Goal: Task Accomplishment & Management: Manage account settings

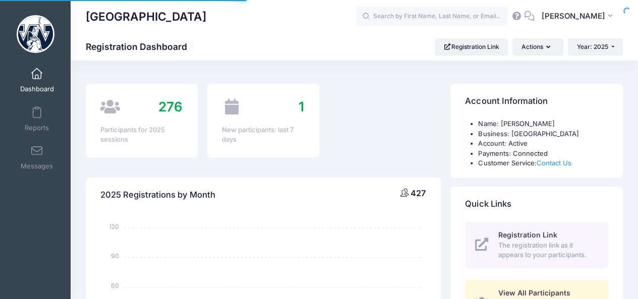
select select
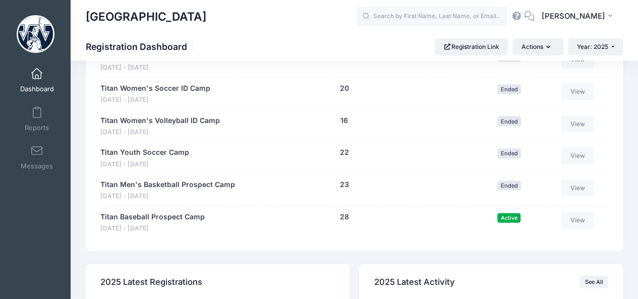
scroll to position [999, 0]
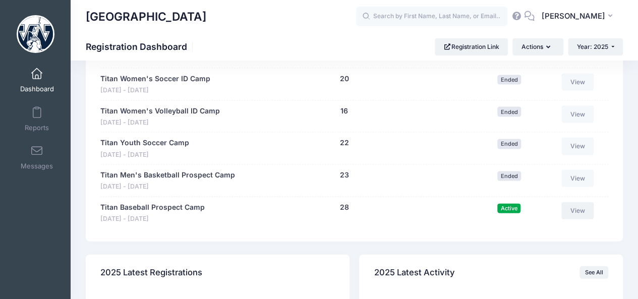
click at [585, 205] on link "View" at bounding box center [578, 210] width 32 height 17
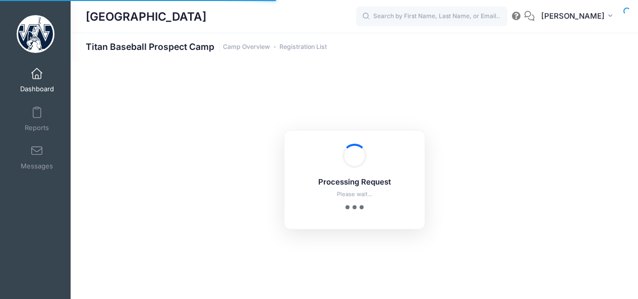
select select "10"
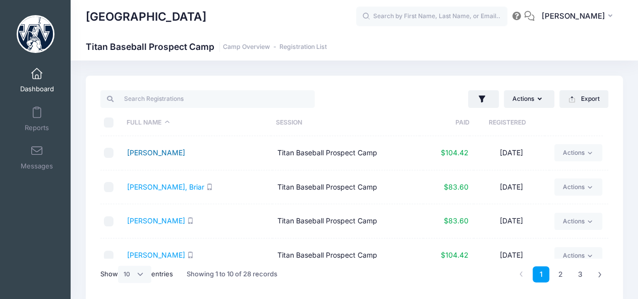
click at [147, 155] on link "Bailey, Parker" at bounding box center [156, 152] width 58 height 9
click at [155, 188] on link "Crawford, Briar" at bounding box center [165, 187] width 77 height 9
click at [167, 223] on link "Donovan, Drew" at bounding box center [156, 220] width 58 height 9
click at [160, 152] on link "[PERSON_NAME]" at bounding box center [156, 152] width 58 height 9
click at [145, 252] on link "Elich, Logan" at bounding box center [156, 255] width 58 height 9
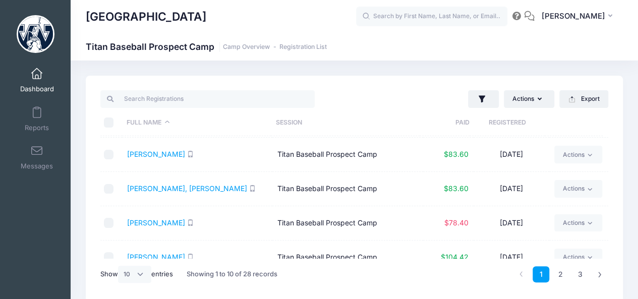
scroll to position [140, 0]
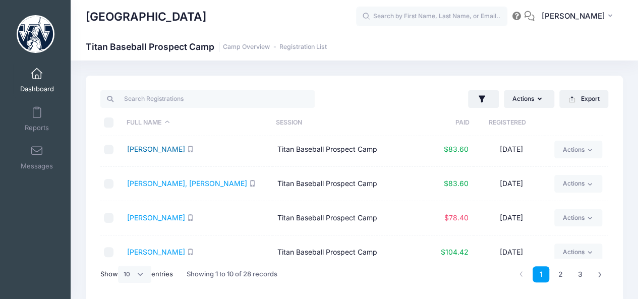
click at [158, 149] on link "Elliott, Nathan" at bounding box center [156, 149] width 58 height 9
click at [153, 183] on link "Fernsler, Jackson" at bounding box center [187, 183] width 120 height 9
click at [161, 217] on link "[PERSON_NAME]" at bounding box center [156, 217] width 58 height 9
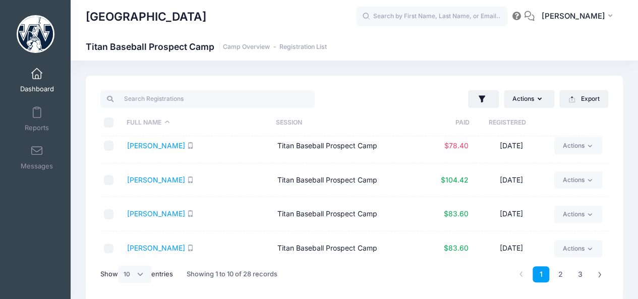
scroll to position [215, 0]
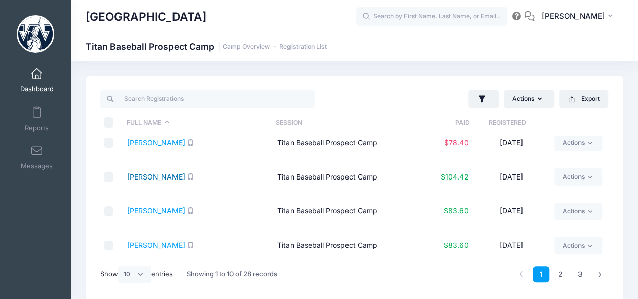
click at [143, 178] on link "Fisher, Mason" at bounding box center [156, 177] width 58 height 9
click at [165, 212] on link "Joseph, Denny" at bounding box center [156, 210] width 58 height 9
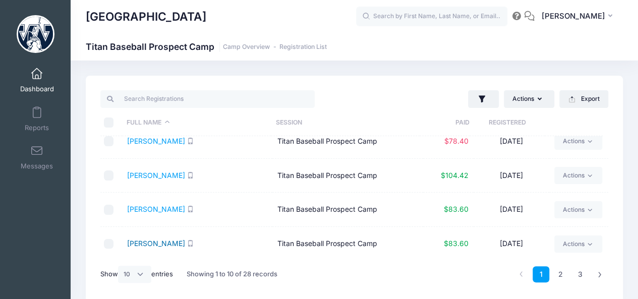
click at [145, 243] on link "Kelty, Dylan" at bounding box center [156, 243] width 58 height 9
click at [560, 275] on link "2" at bounding box center [561, 274] width 17 height 17
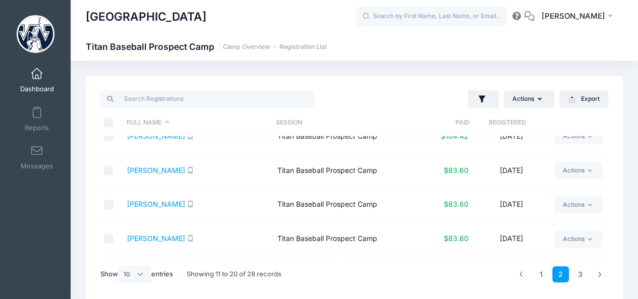
scroll to position [0, 0]
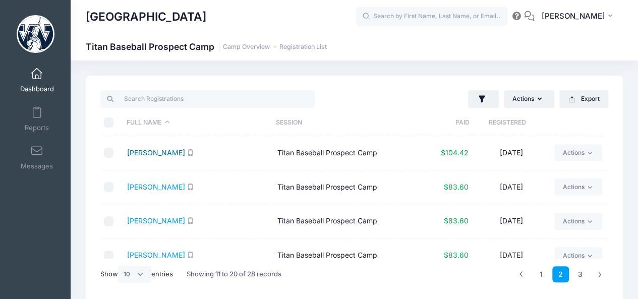
click at [161, 150] on link "Koncar, Caleb" at bounding box center [156, 152] width 58 height 9
click at [153, 186] on link "Kopkash, Stevie" at bounding box center [156, 187] width 58 height 9
click at [170, 222] on link "MacDougall, Colton" at bounding box center [156, 220] width 58 height 9
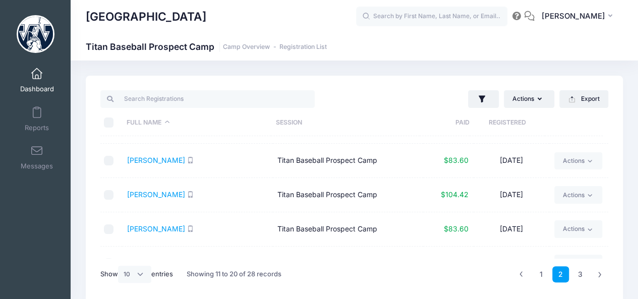
scroll to position [111, 0]
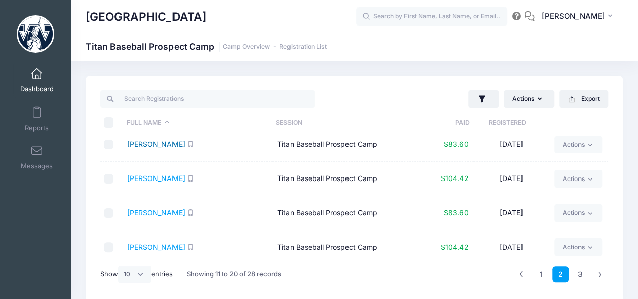
click at [147, 146] on link "Malley, Paul" at bounding box center [156, 144] width 58 height 9
click at [151, 175] on link "McCandless, Isaac" at bounding box center [156, 178] width 58 height 9
click at [158, 208] on link "Rawlings, Elijah" at bounding box center [156, 212] width 58 height 9
click at [136, 244] on link "Rex, Ethan" at bounding box center [156, 247] width 58 height 9
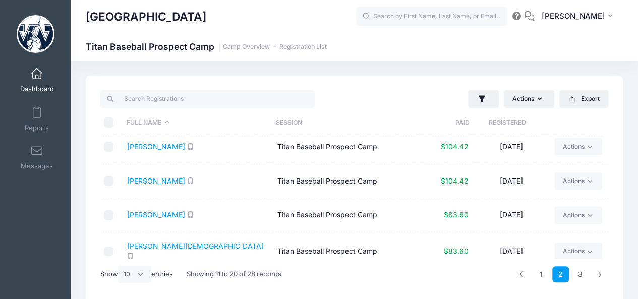
scroll to position [217, 0]
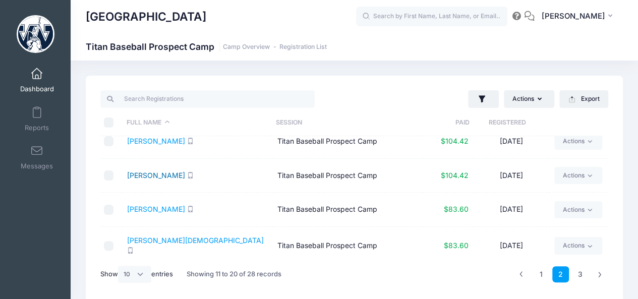
click at [135, 175] on link "Shenot, Logan" at bounding box center [156, 175] width 58 height 9
click at [158, 206] on link "Speigle, Grady" at bounding box center [156, 209] width 58 height 9
click at [584, 274] on link "3" at bounding box center [580, 274] width 17 height 17
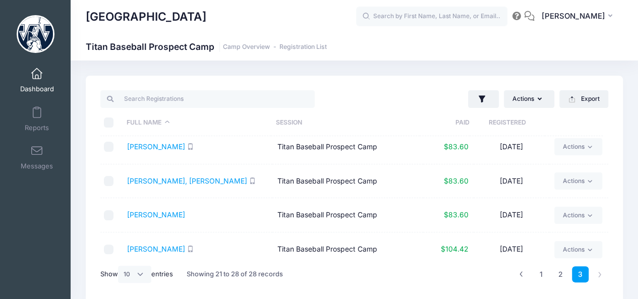
scroll to position [0, 0]
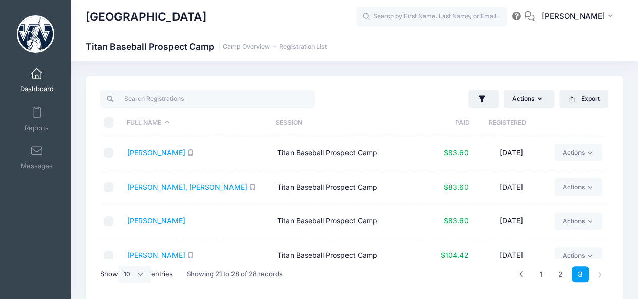
click at [146, 157] on td "Stoker, Jack" at bounding box center [197, 153] width 150 height 34
click at [146, 154] on link "Stoker, Jack" at bounding box center [156, 152] width 58 height 9
click at [160, 185] on link "Tarajack, Tucker" at bounding box center [187, 187] width 120 height 9
click at [151, 221] on link "Terlop, Jack" at bounding box center [156, 220] width 58 height 9
click at [146, 251] on link "Weisz, Chase" at bounding box center [156, 255] width 58 height 9
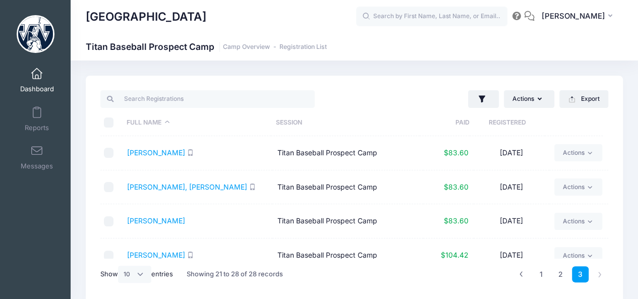
drag, startPoint x: 602, startPoint y: 179, endPoint x: 601, endPoint y: 186, distance: 7.1
click at [601, 190] on td "Actions Email SMS Assign Labels Internal Notes Change Session or Program Delete" at bounding box center [579, 188] width 59 height 34
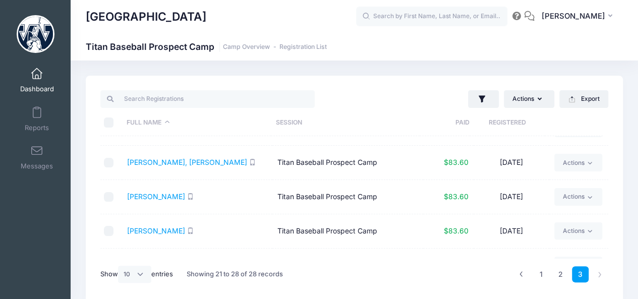
scroll to position [131, 0]
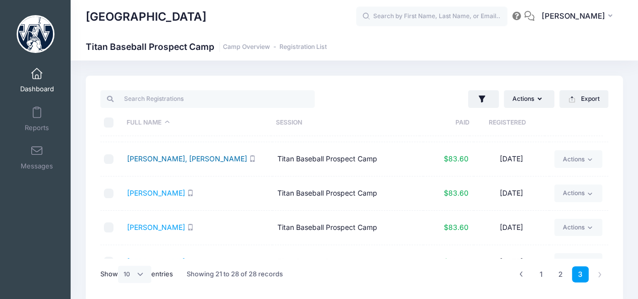
click at [165, 161] on link "Wilson, Connor" at bounding box center [187, 158] width 120 height 9
click at [155, 192] on link "Wilson, Tanner" at bounding box center [156, 193] width 58 height 9
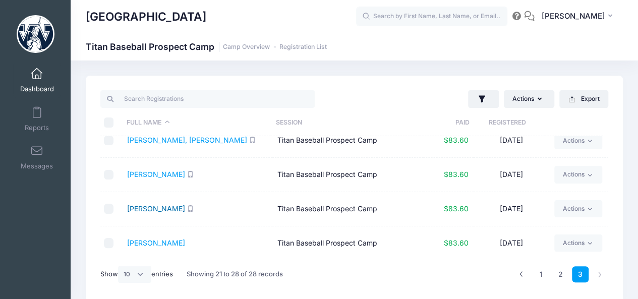
click at [133, 209] on link "Young, Avery" at bounding box center [156, 208] width 58 height 9
click at [149, 242] on link "Zayas, Miggy" at bounding box center [156, 243] width 58 height 9
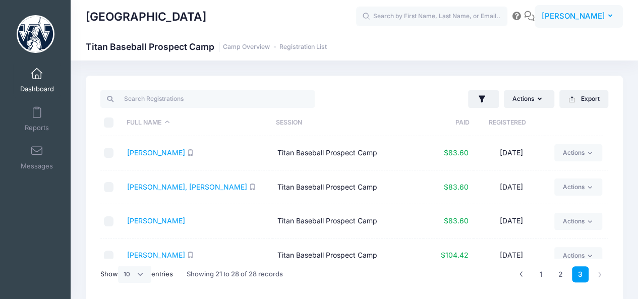
click at [607, 15] on button "PR Patrick Riley" at bounding box center [579, 16] width 88 height 23
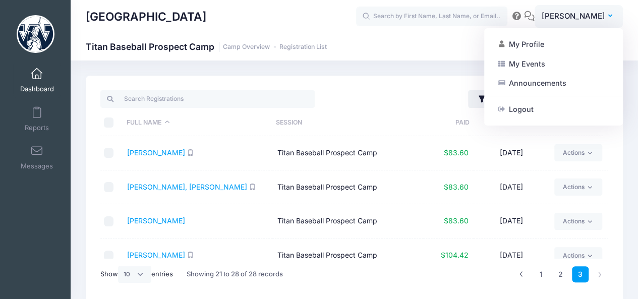
click at [304, 14] on div "[GEOGRAPHIC_DATA]" at bounding box center [221, 16] width 270 height 23
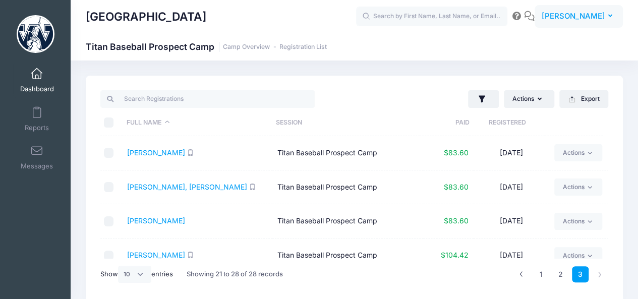
click at [613, 16] on button "PR Patrick Riley" at bounding box center [579, 16] width 88 height 23
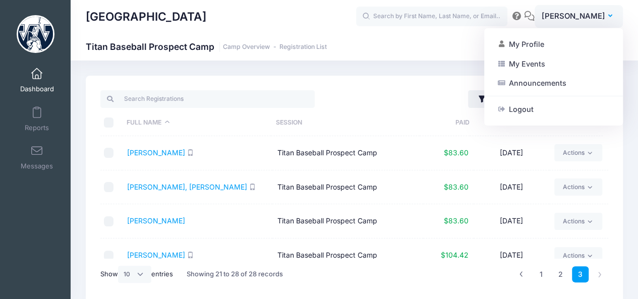
click at [300, 24] on div "[GEOGRAPHIC_DATA]" at bounding box center [221, 16] width 270 height 23
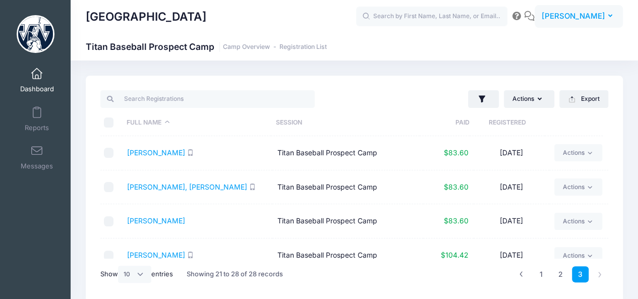
click at [607, 21] on button "PR Patrick Riley" at bounding box center [579, 16] width 88 height 23
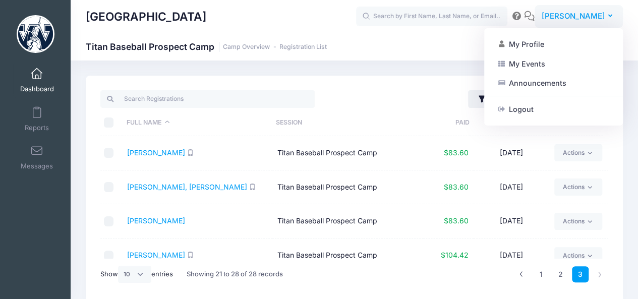
click at [607, 21] on button "PR Patrick Riley" at bounding box center [579, 16] width 88 height 23
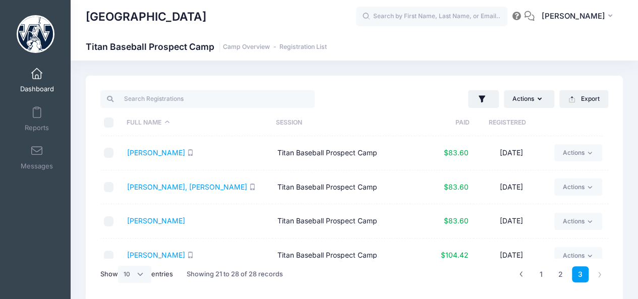
click at [262, 65] on div "Westminster College Titan Baseball Prospect Camp Camp Overview Registration List" at bounding box center [355, 190] width 568 height 258
click at [542, 274] on link "1" at bounding box center [541, 274] width 17 height 17
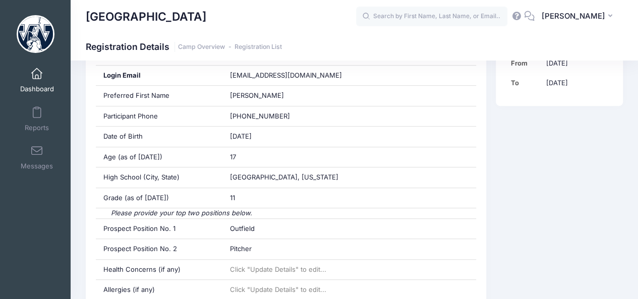
scroll to position [273, 0]
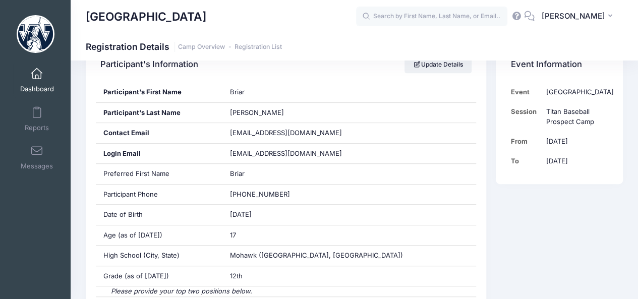
scroll to position [180, 0]
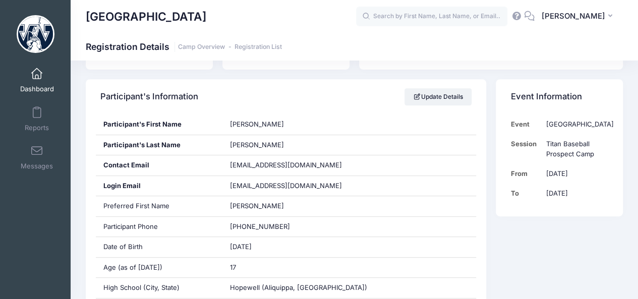
scroll to position [155, 0]
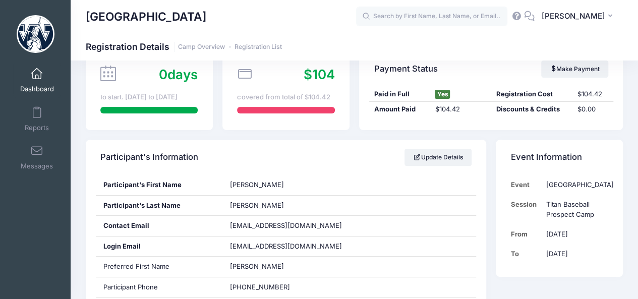
scroll to position [102, 0]
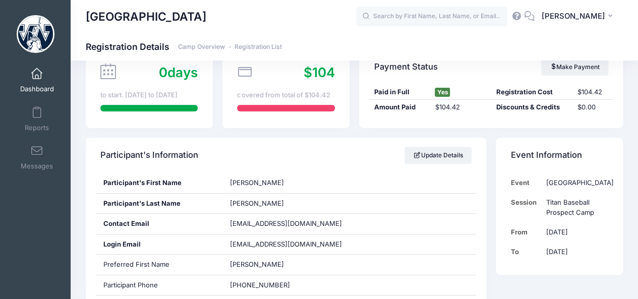
click at [638, 77] on html "Processing Request Please wait... Processing Request Please wait... Processing …" at bounding box center [319, 47] width 638 height 299
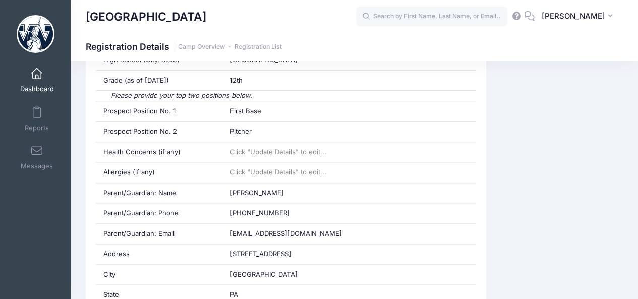
scroll to position [391, 0]
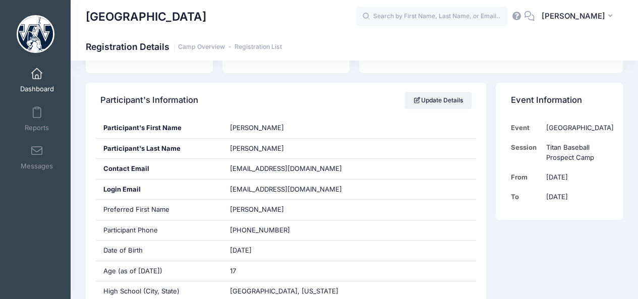
scroll to position [150, 0]
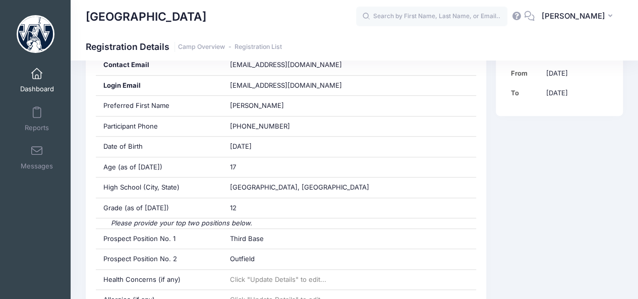
scroll to position [264, 0]
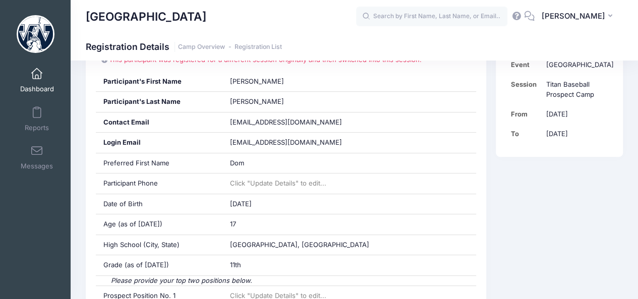
scroll to position [218, 0]
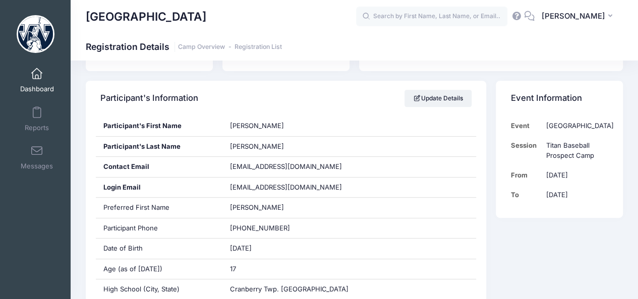
scroll to position [150, 0]
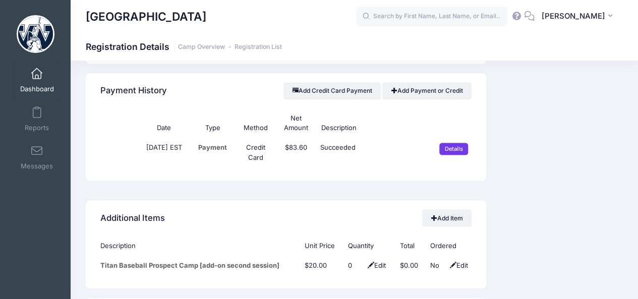
scroll to position [788, 0]
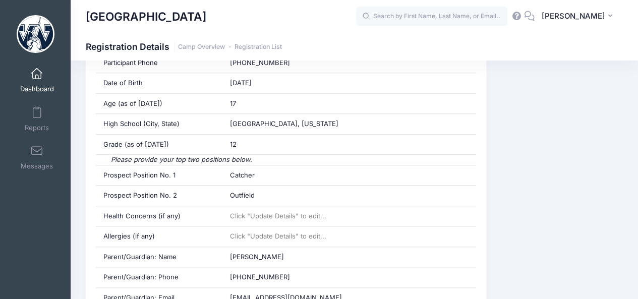
scroll to position [326, 0]
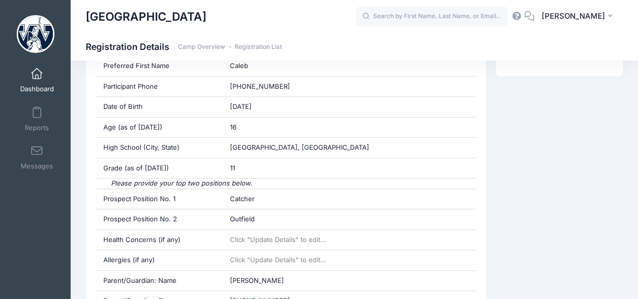
scroll to position [303, 0]
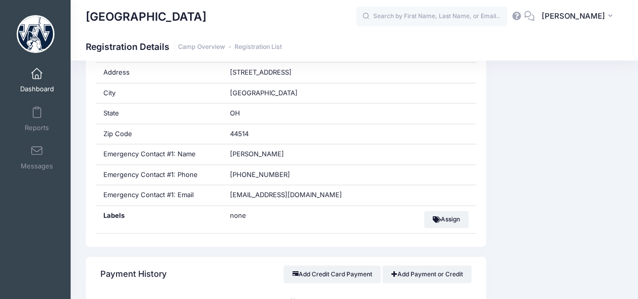
scroll to position [559, 0]
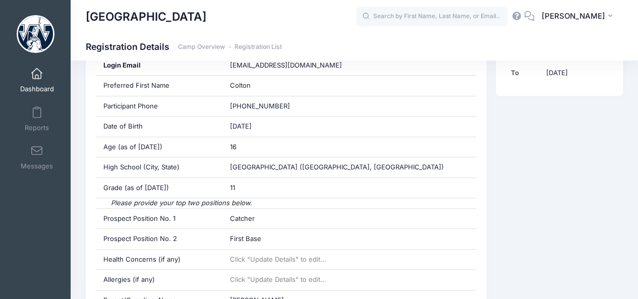
scroll to position [283, 0]
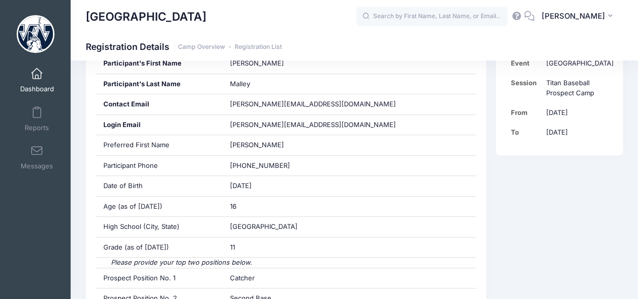
scroll to position [142, 0]
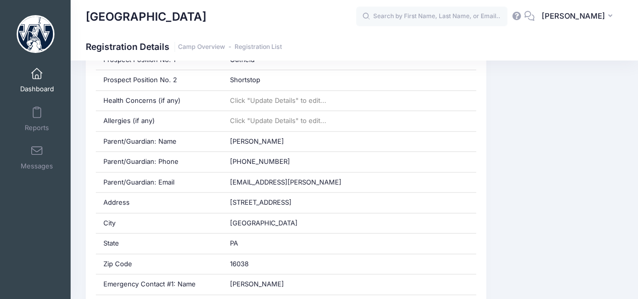
scroll to position [442, 0]
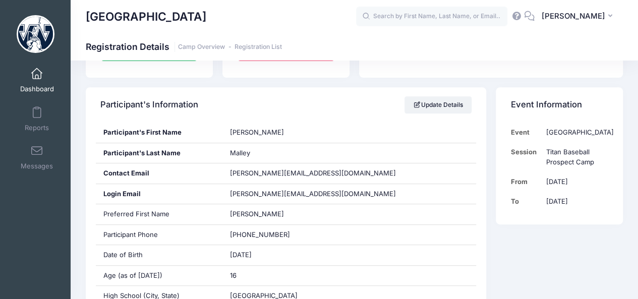
scroll to position [156, 0]
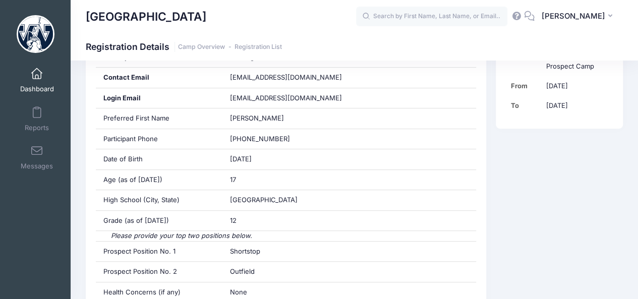
scroll to position [252, 0]
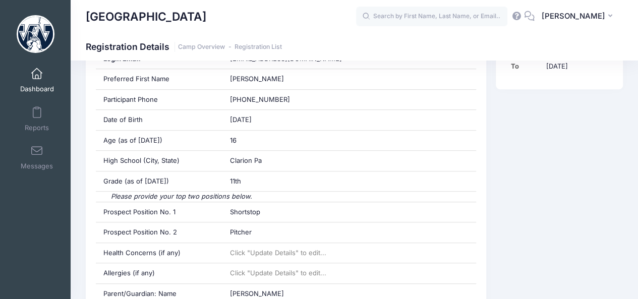
scroll to position [293, 0]
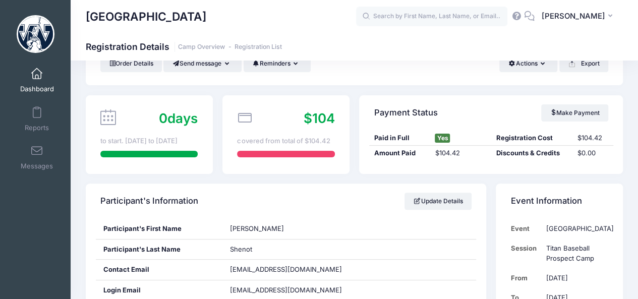
scroll to position [62, 0]
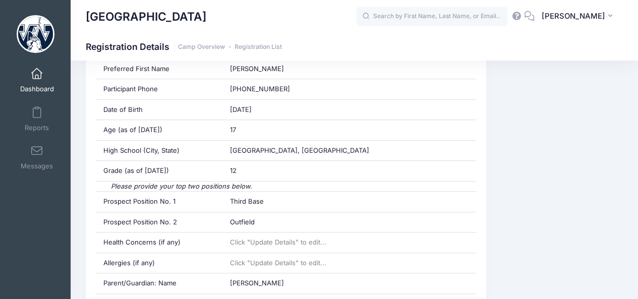
scroll to position [320, 0]
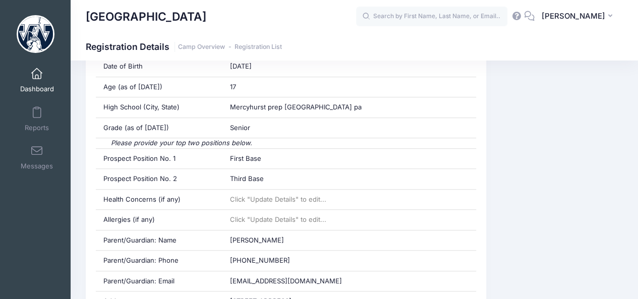
scroll to position [352, 0]
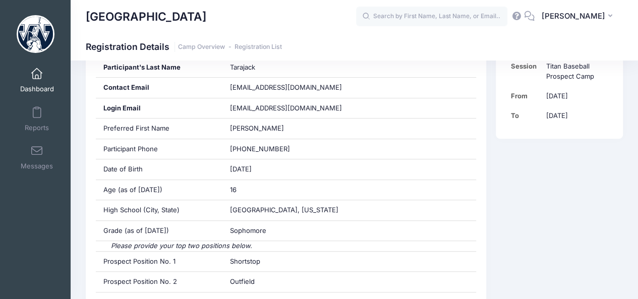
scroll to position [245, 0]
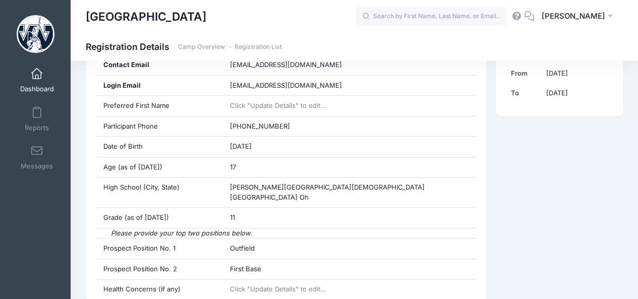
scroll to position [263, 0]
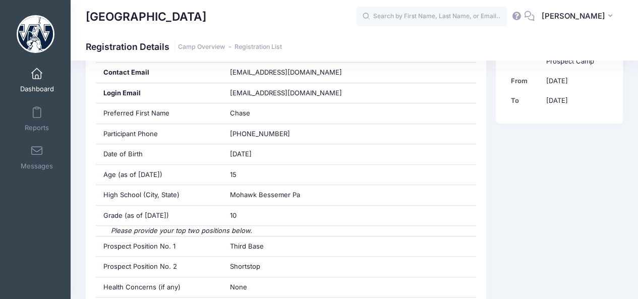
scroll to position [257, 0]
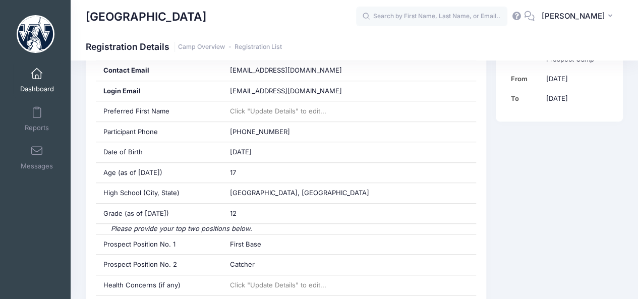
scroll to position [261, 0]
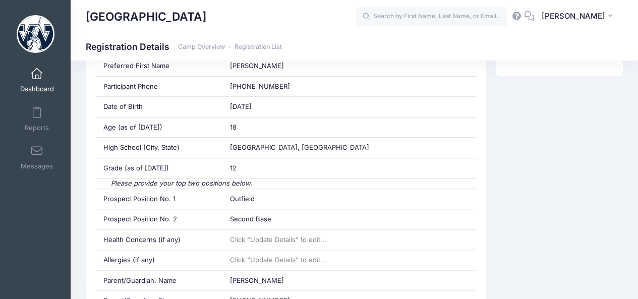
scroll to position [322, 0]
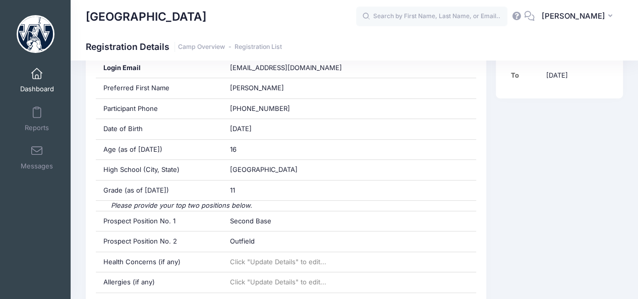
scroll to position [291, 0]
